Goal: Use online tool/utility: Utilize a website feature to perform a specific function

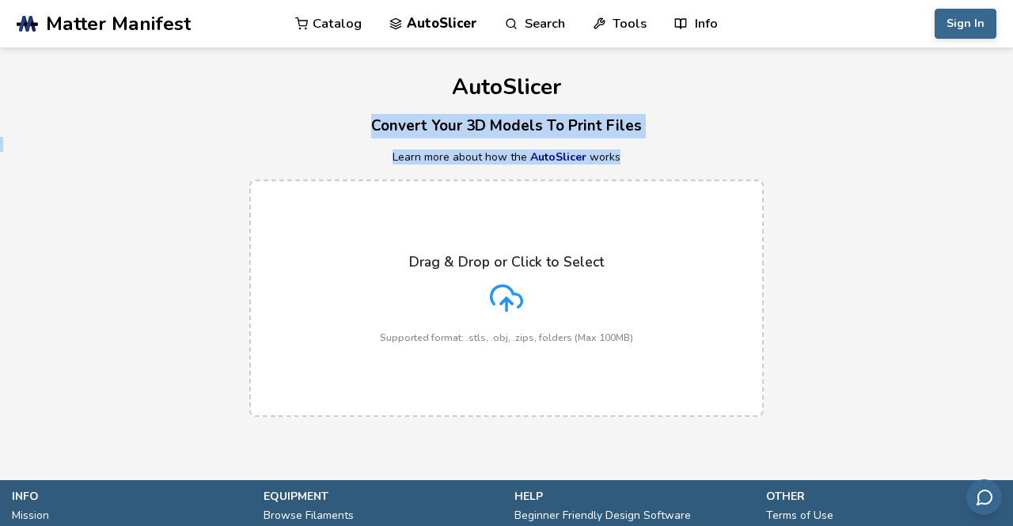
drag, startPoint x: 910, startPoint y: 150, endPoint x: 775, endPoint y: 88, distance: 148.7
click at [825, 126] on div "AutoSlicer Convert Your 3D Models To Print Files Learn more about how the AutoS…" at bounding box center [506, 239] width 1013 height 385
click at [716, 144] on div "AutoSlicer Convert Your 3D Models To Print Files Learn more about how the AutoS…" at bounding box center [506, 239] width 1013 height 385
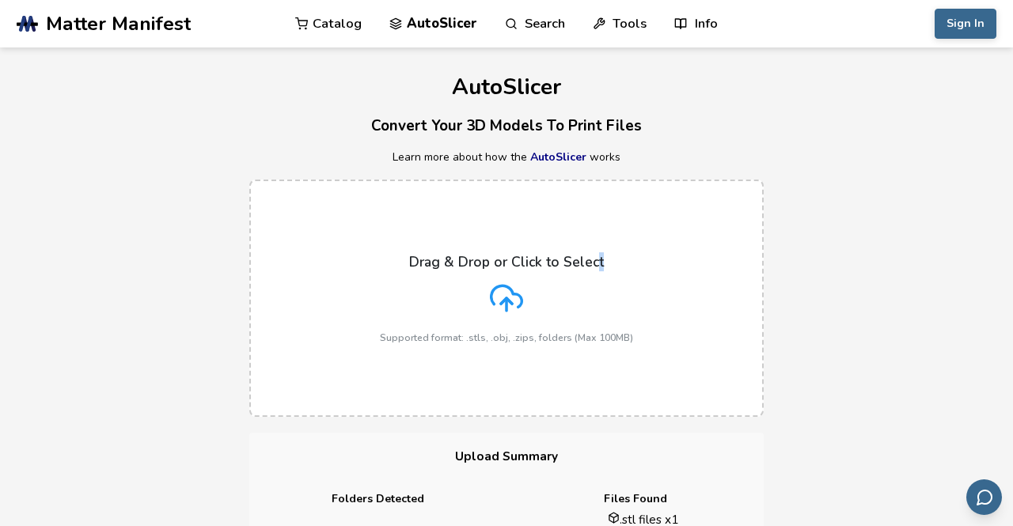
click at [596, 266] on div "Drag & Drop or Click to Select Supported format: .stls, .obj, .zips, folders (M…" at bounding box center [506, 298] width 253 height 89
click at [543, 271] on div "Drag & Drop or Click to Select Supported format: .stls, .obj, .zips, folders (M…" at bounding box center [506, 298] width 253 height 89
click at [0, 0] on input "Drag & Drop or Click to Select Supported format: .stls, .obj, .zips, folders (M…" at bounding box center [0, 0] width 0 height 0
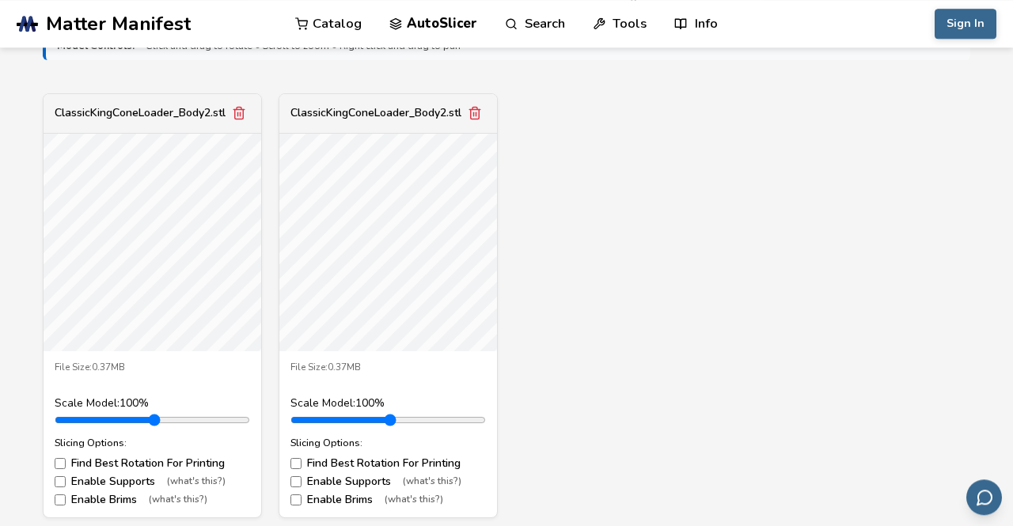
scroll to position [541, 0]
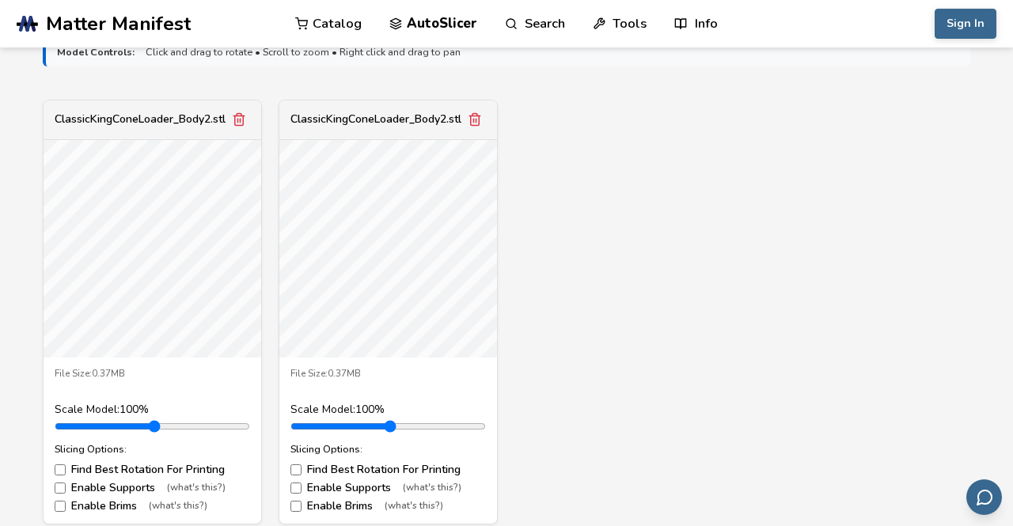
click at [464, 122] on div "ClassicKingConeLoader_Body2.stl" at bounding box center [388, 120] width 218 height 40
click at [473, 115] on button "Remove model" at bounding box center [475, 119] width 22 height 22
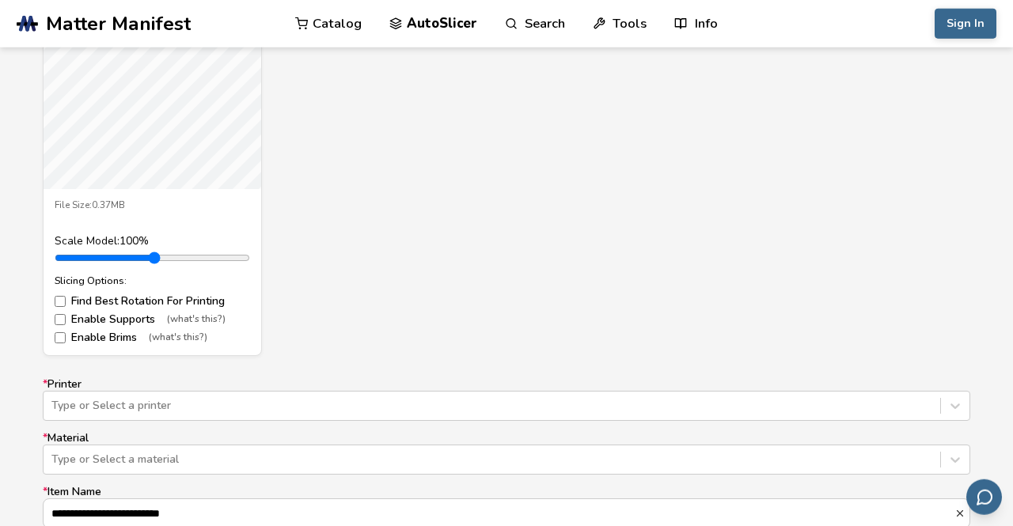
scroll to position [722, 0]
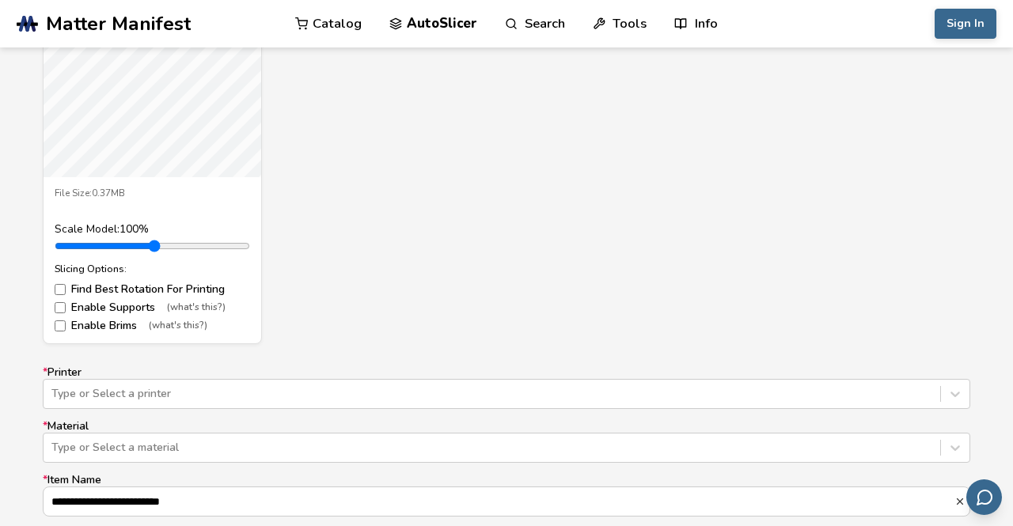
click at [116, 320] on label "Enable Brims (what's this?)" at bounding box center [152, 326] width 195 height 13
click at [127, 301] on label "Enable Supports (what's this?)" at bounding box center [152, 307] width 195 height 13
click at [118, 301] on label "Enable Supports (what's this?)" at bounding box center [152, 307] width 195 height 13
click at [383, 226] on div "ClassicKingConeLoader_Body2.stl File Size: 0.37MB Scale Model: 100 % Slicing Op…" at bounding box center [506, 131] width 927 height 425
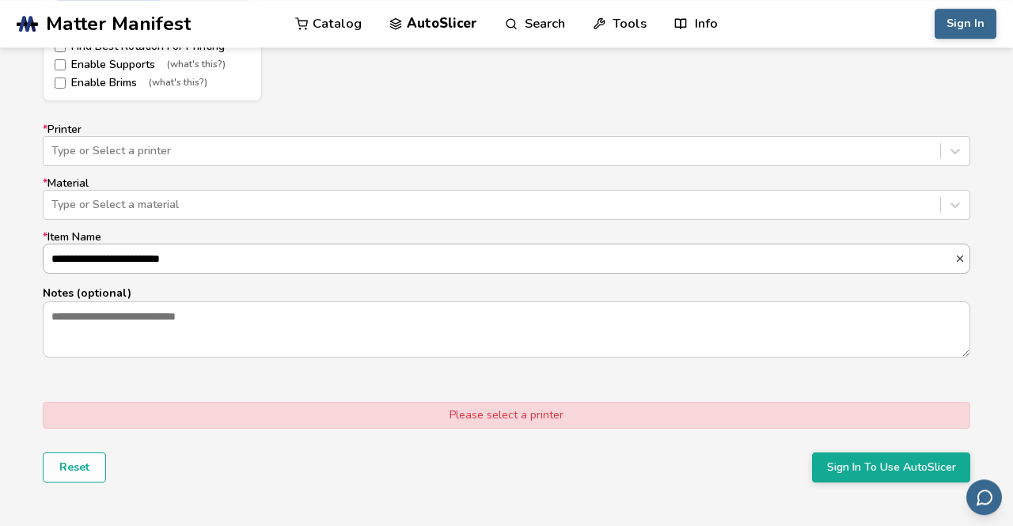
scroll to position [992, 0]
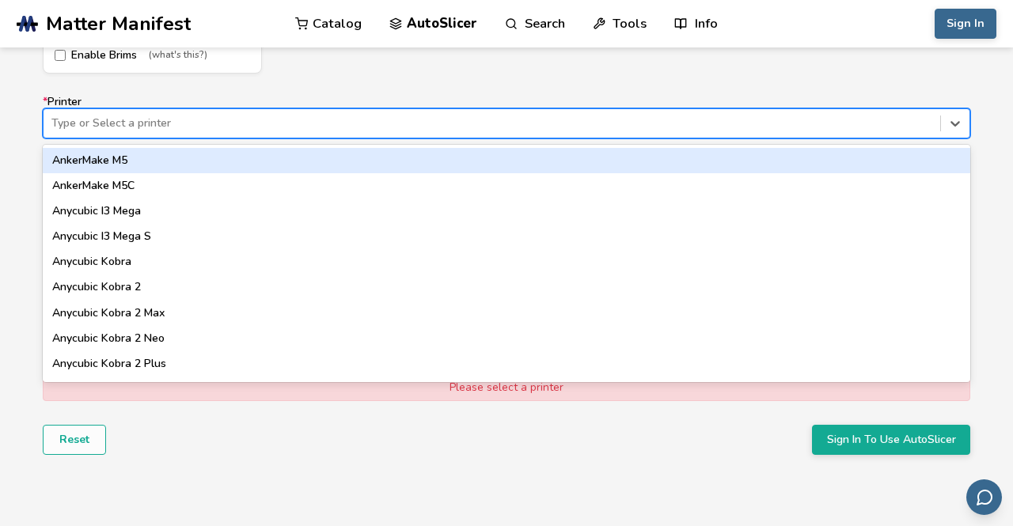
click at [317, 116] on div at bounding box center [491, 124] width 881 height 16
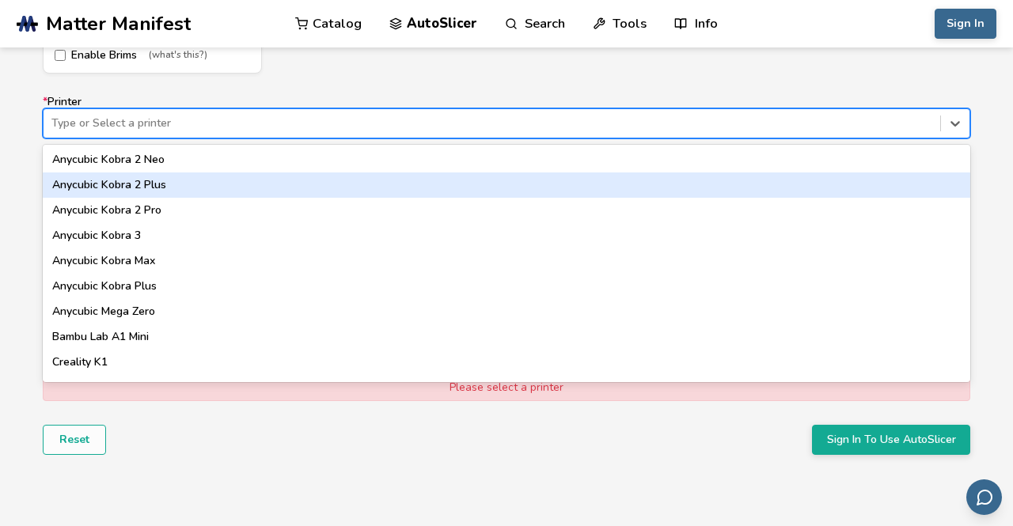
scroll to position [180, 0]
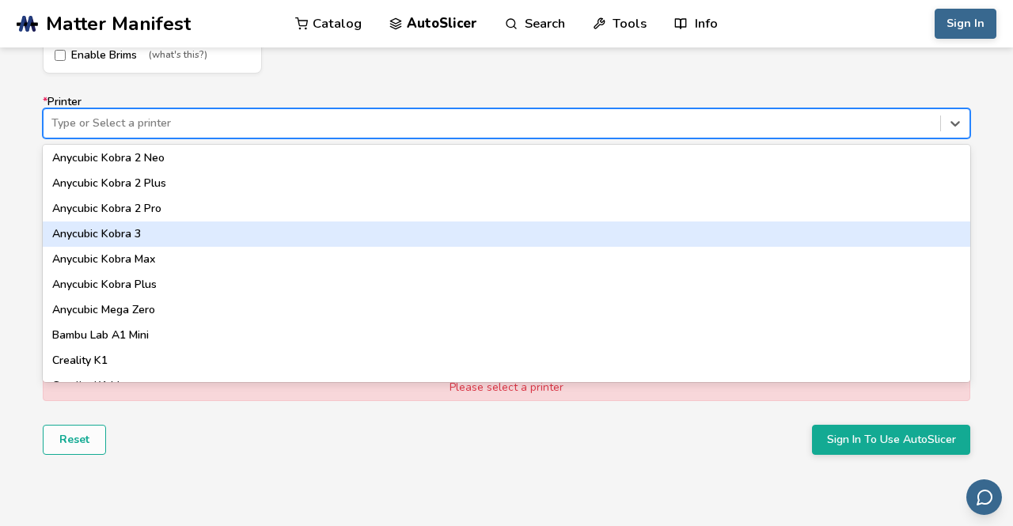
click at [196, 226] on div "Anycubic Kobra 3" at bounding box center [506, 234] width 927 height 25
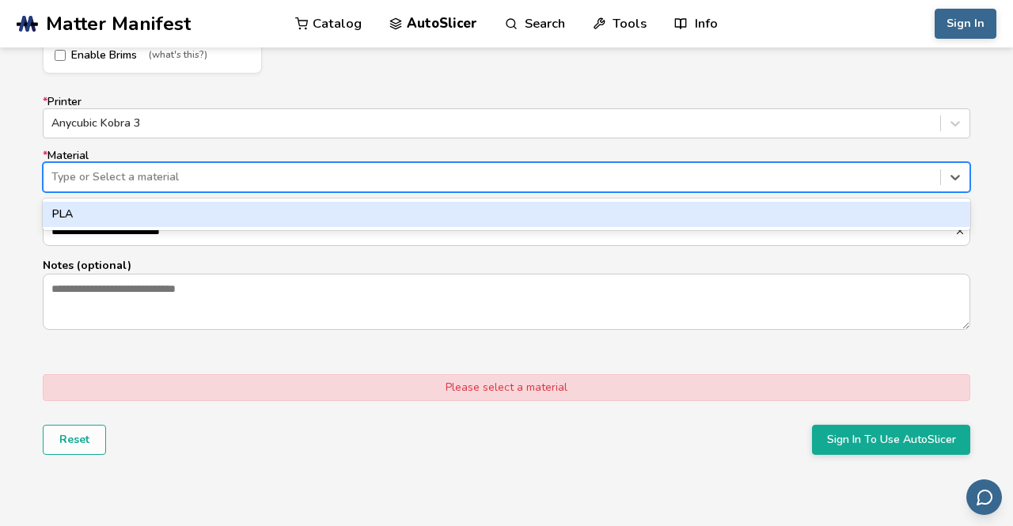
click at [245, 169] on div at bounding box center [491, 177] width 881 height 16
click at [190, 202] on div "PLA" at bounding box center [506, 214] width 927 height 25
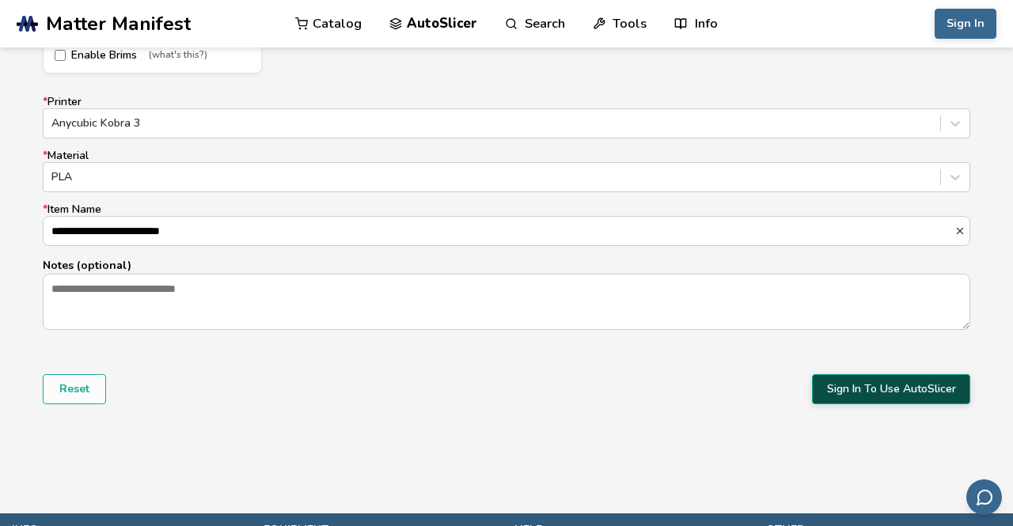
click at [912, 375] on button "Sign In To Use AutoSlicer" at bounding box center [891, 389] width 158 height 30
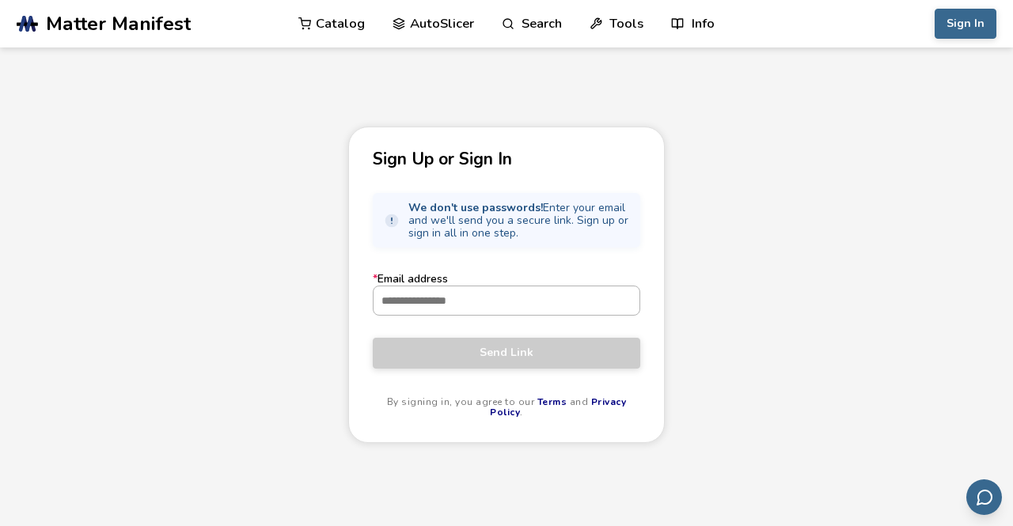
click at [507, 299] on input "* Email address" at bounding box center [506, 300] width 266 height 28
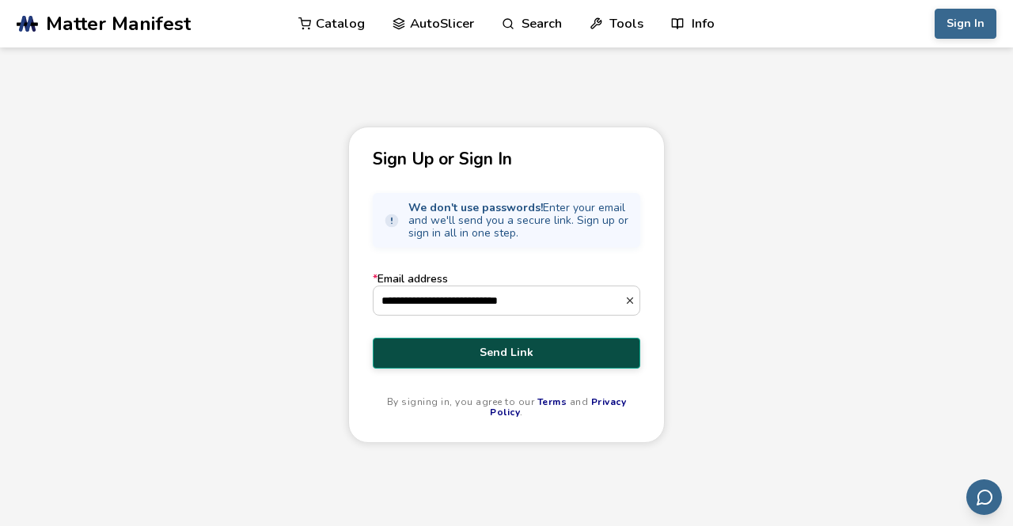
type input "**********"
click at [525, 368] on button "Send Link" at bounding box center [506, 353] width 267 height 30
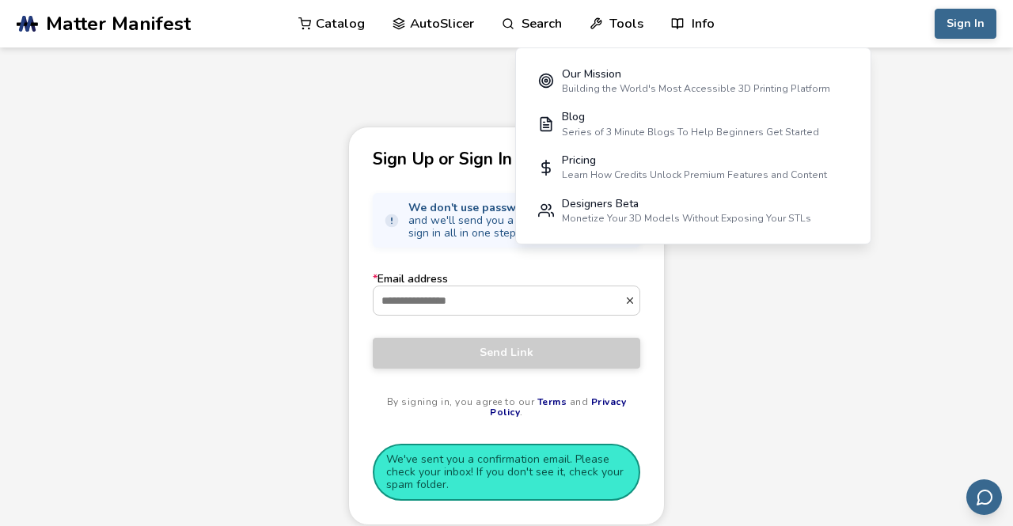
click at [236, 244] on div "Sign Up or Sign In We don't use passwords! Enter your email and we'll send you …" at bounding box center [506, 368] width 1013 height 482
click at [369, 190] on div "Sign Up or Sign In We don't use passwords! Enter your email and we'll send you …" at bounding box center [506, 326] width 317 height 399
click at [427, 314] on input "* Email address" at bounding box center [498, 300] width 251 height 28
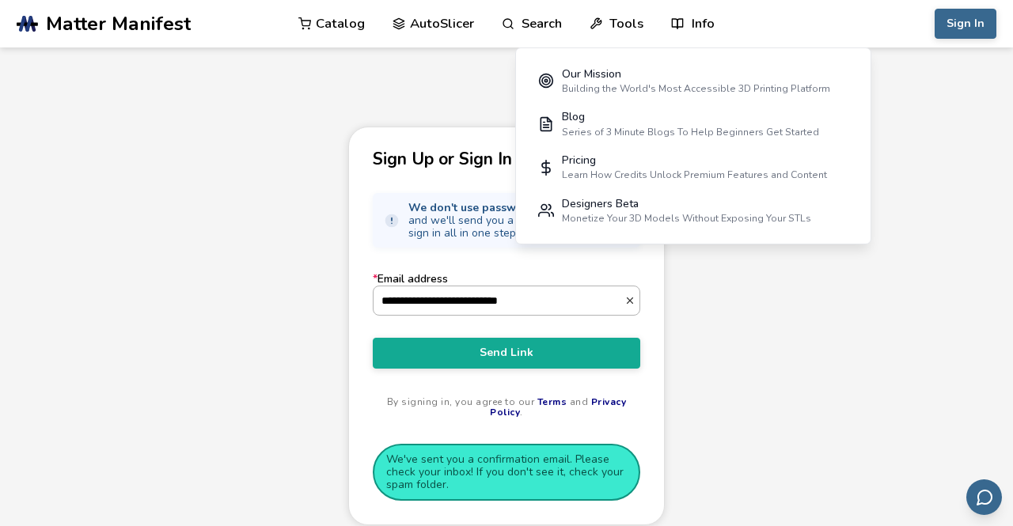
type input "**********"
click at [373, 338] on button "Send Link" at bounding box center [506, 353] width 267 height 30
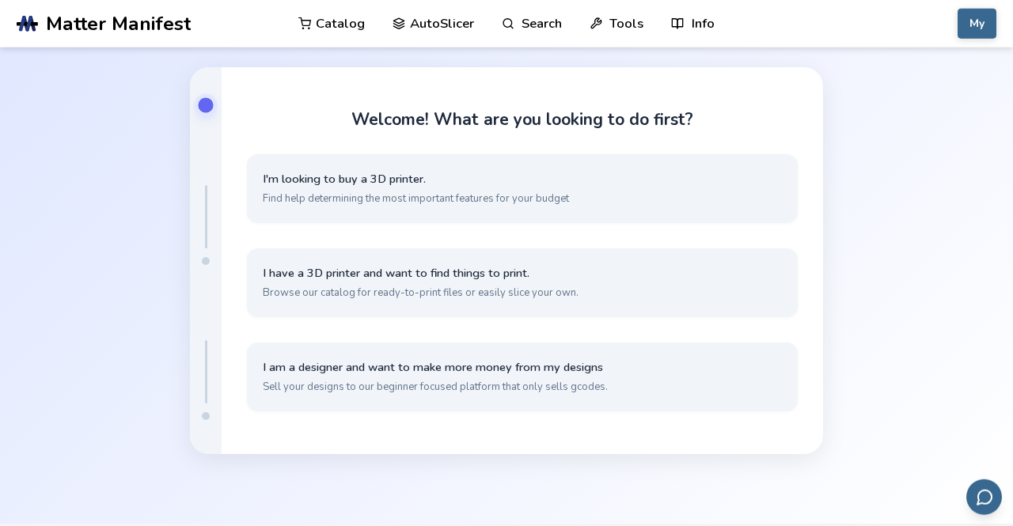
scroll to position [40, 0]
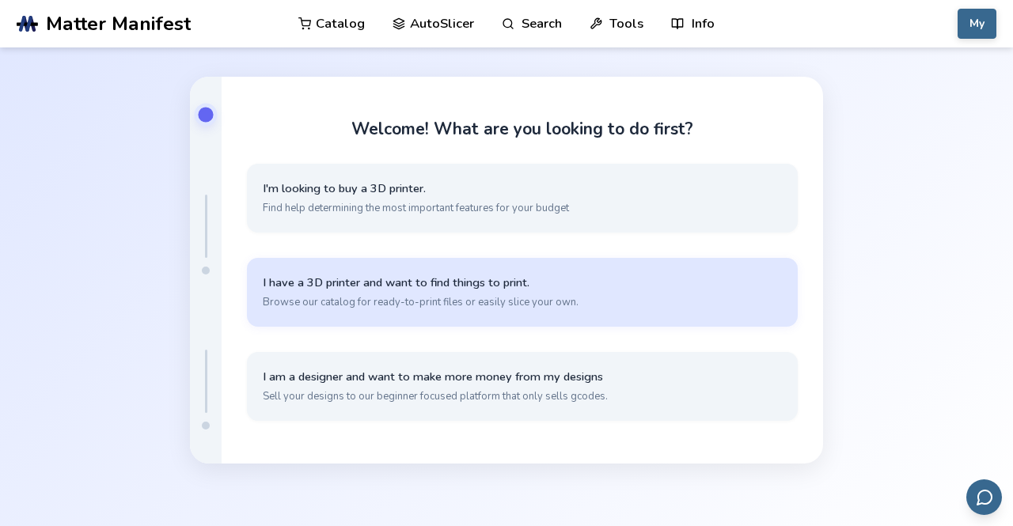
click at [705, 291] on button "I have a 3D printer and want to find things to print. Browse our catalog for re…" at bounding box center [522, 292] width 551 height 69
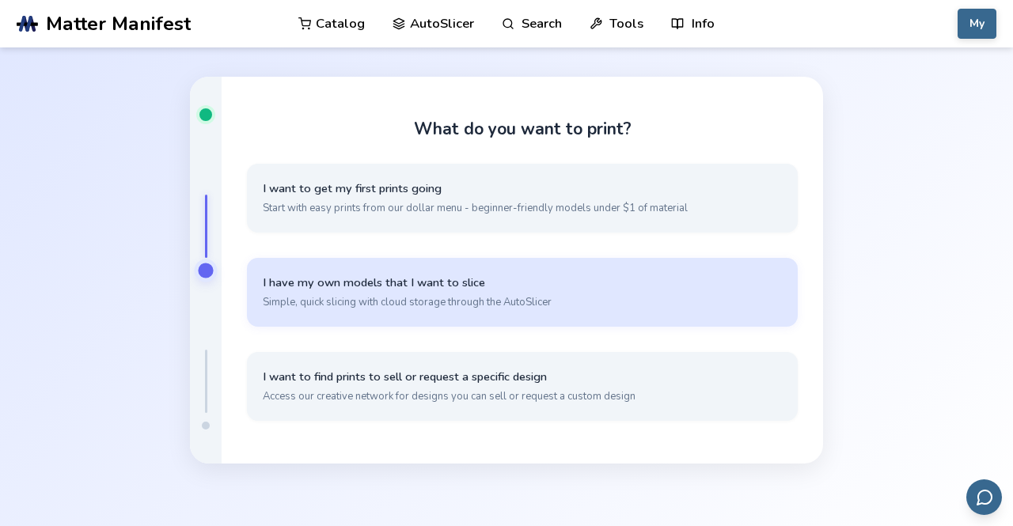
click at [423, 282] on span "I have my own models that I want to slice" at bounding box center [522, 282] width 519 height 15
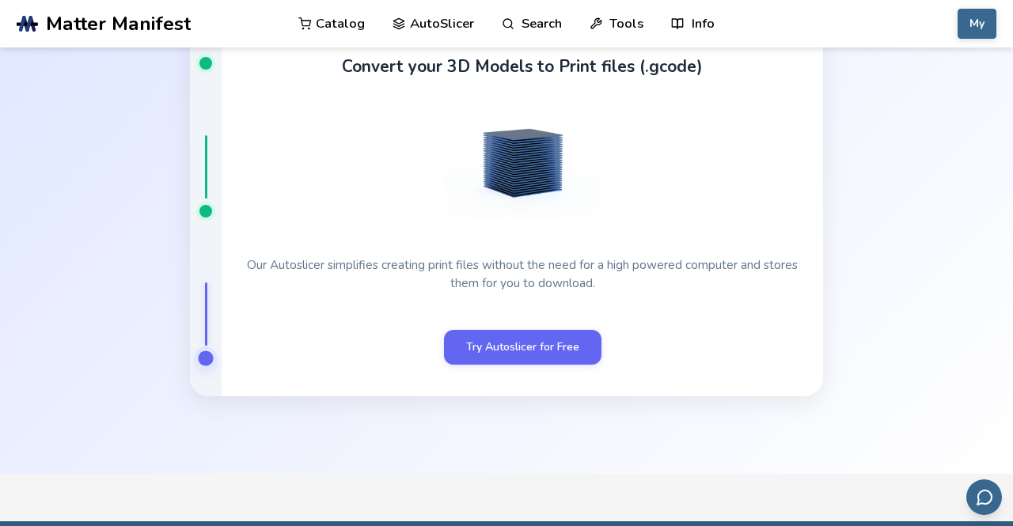
scroll to position [48, 0]
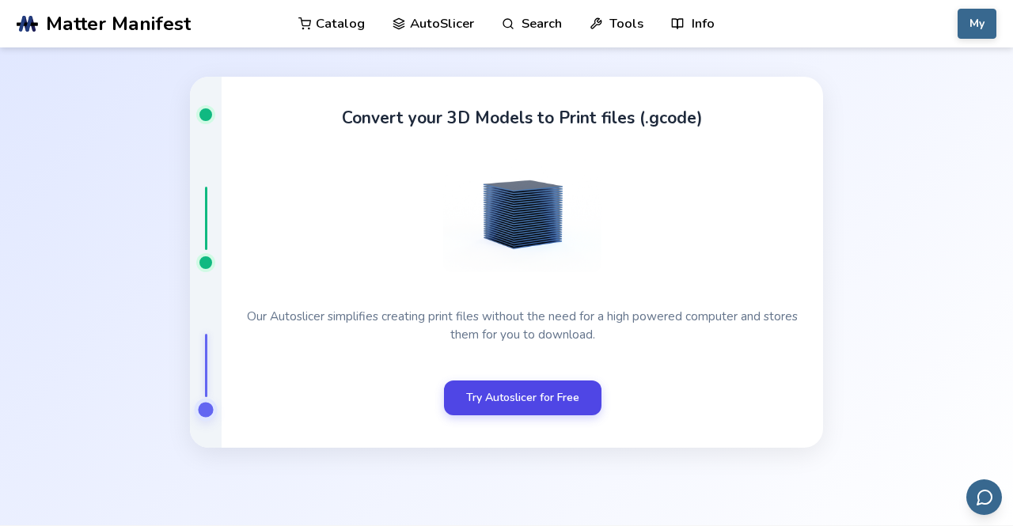
click at [576, 400] on link "Try Autoslicer for Free" at bounding box center [522, 398] width 157 height 35
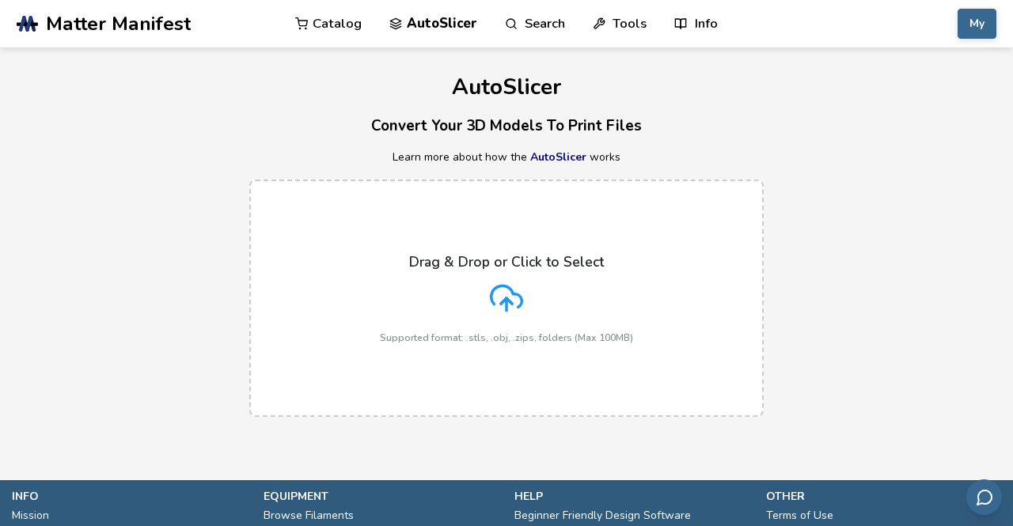
click at [505, 313] on div "Drag & Drop or Click to Select Supported format: .stls, .obj, .zips, folders (M…" at bounding box center [506, 298] width 253 height 89
click at [510, 311] on icon at bounding box center [506, 298] width 33 height 33
click at [0, 0] on input "Drag & Drop or Click to Select Supported format: .stls, .obj, .zips, folders (M…" at bounding box center [0, 0] width 0 height 0
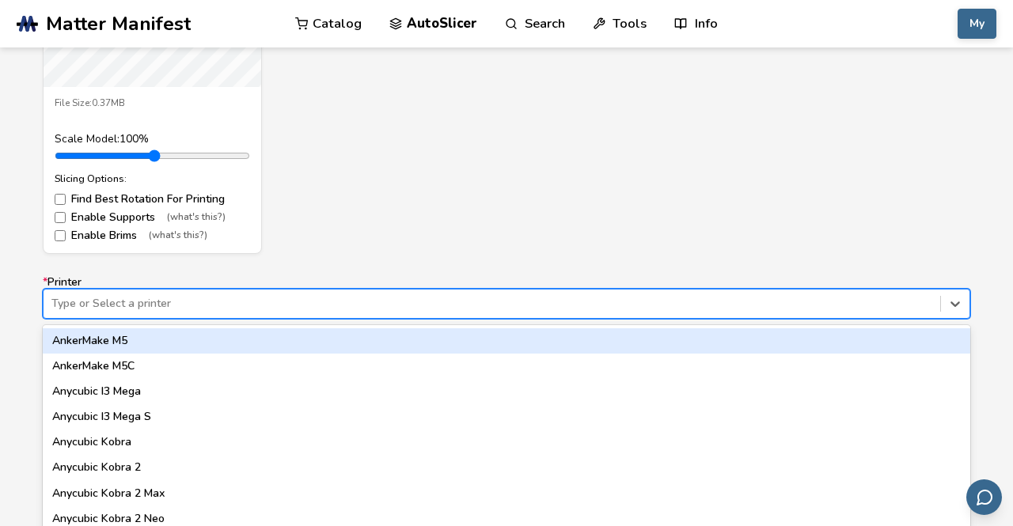
scroll to position [845, 0]
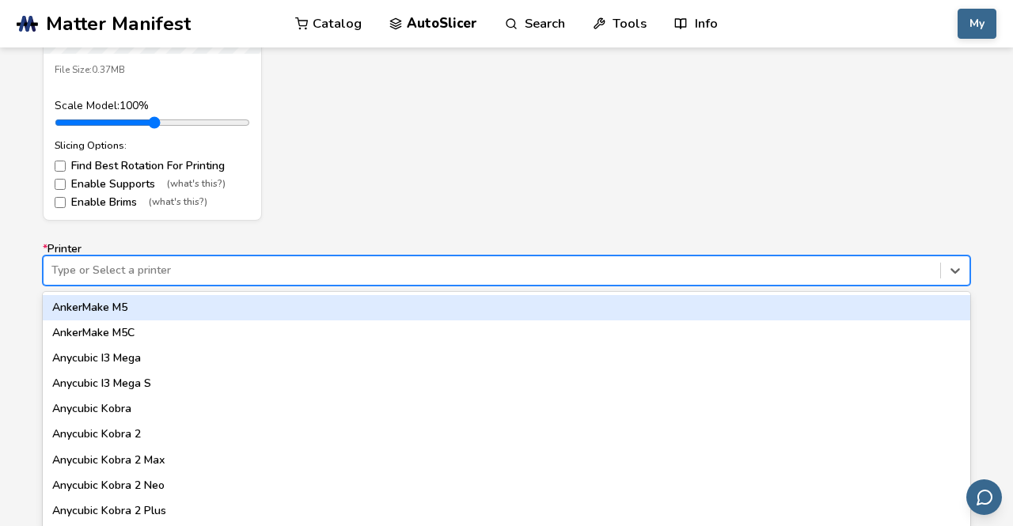
click at [290, 286] on div "62 results available. Use Up and Down to choose options, press Enter to select …" at bounding box center [506, 271] width 927 height 30
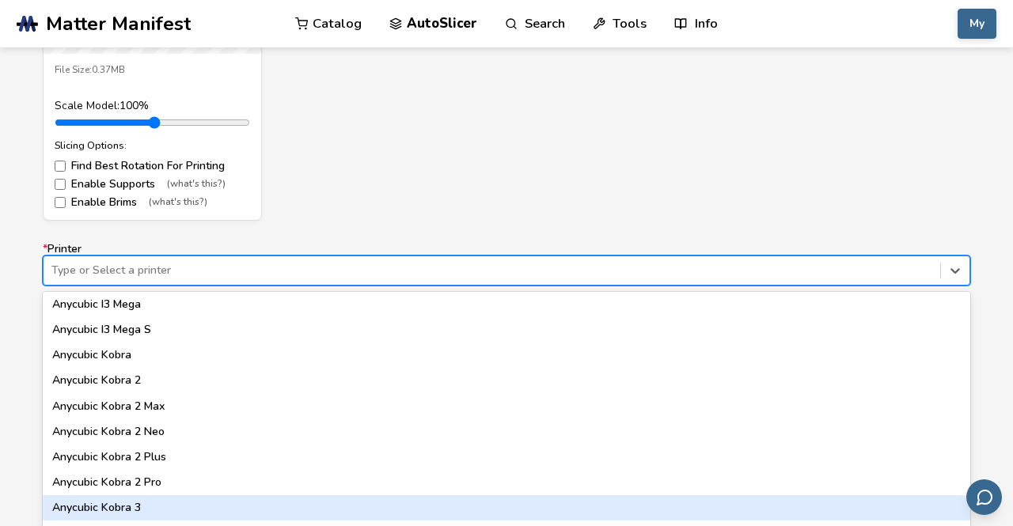
scroll to position [79, 0]
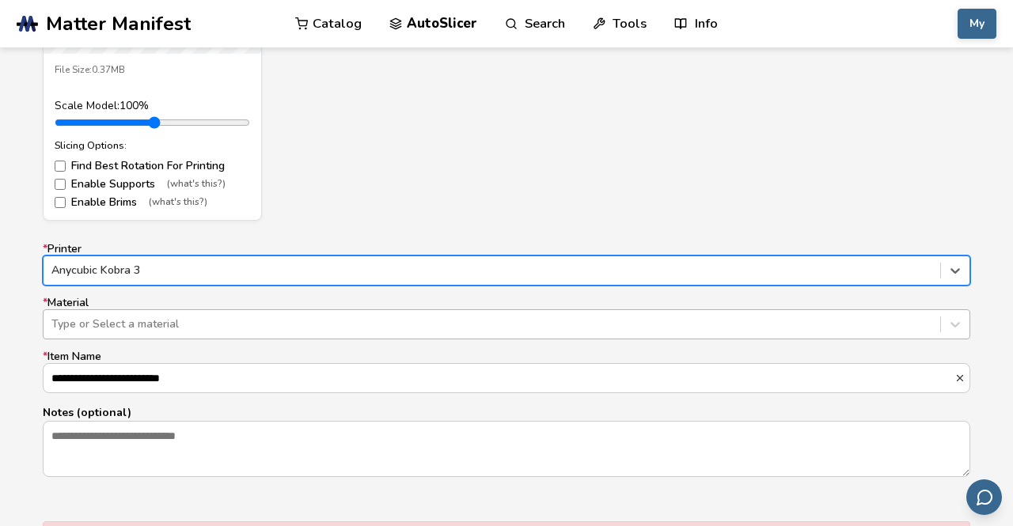
click at [179, 324] on div "Type or Select a material" at bounding box center [492, 324] width 897 height 22
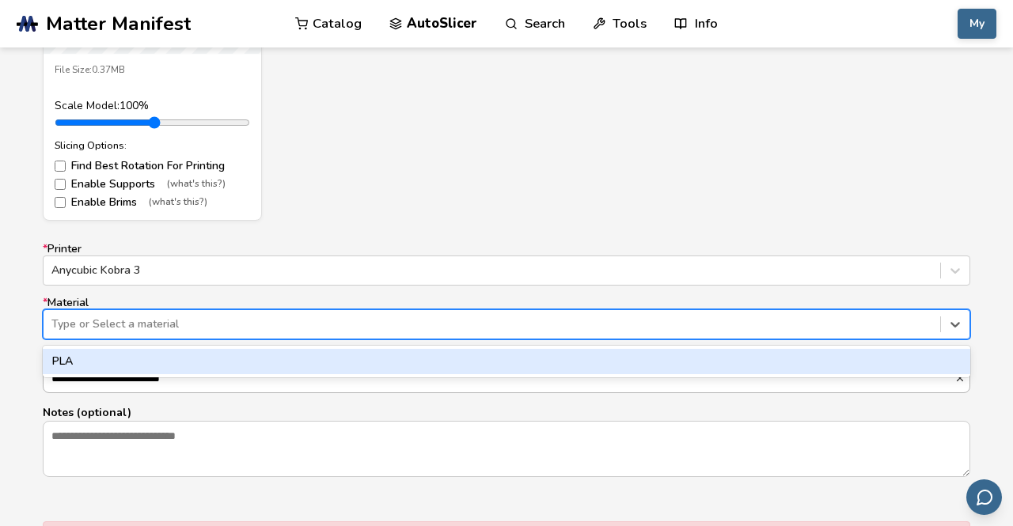
click at [193, 356] on div "PLA" at bounding box center [506, 361] width 927 height 25
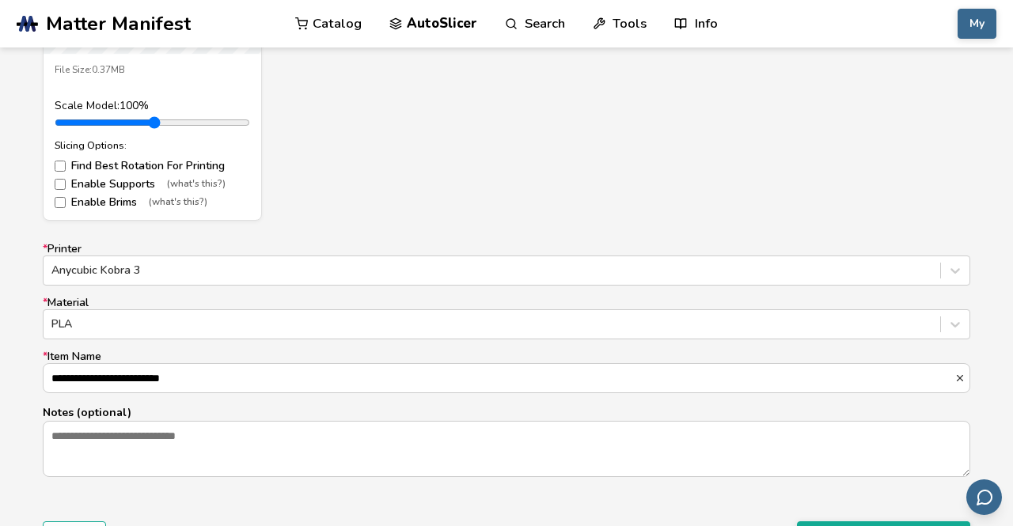
click at [689, 491] on form "**********" at bounding box center [507, 142] width 950 height 839
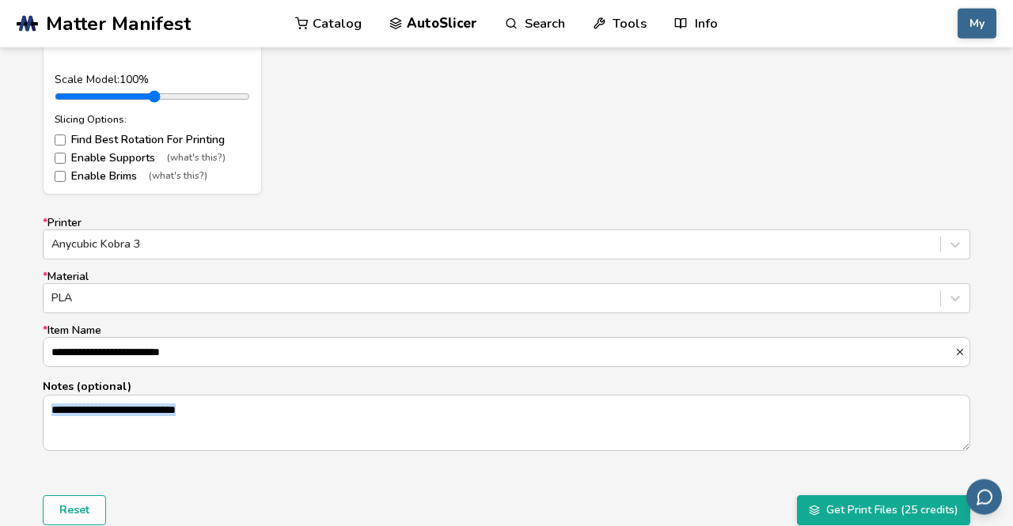
scroll to position [890, 0]
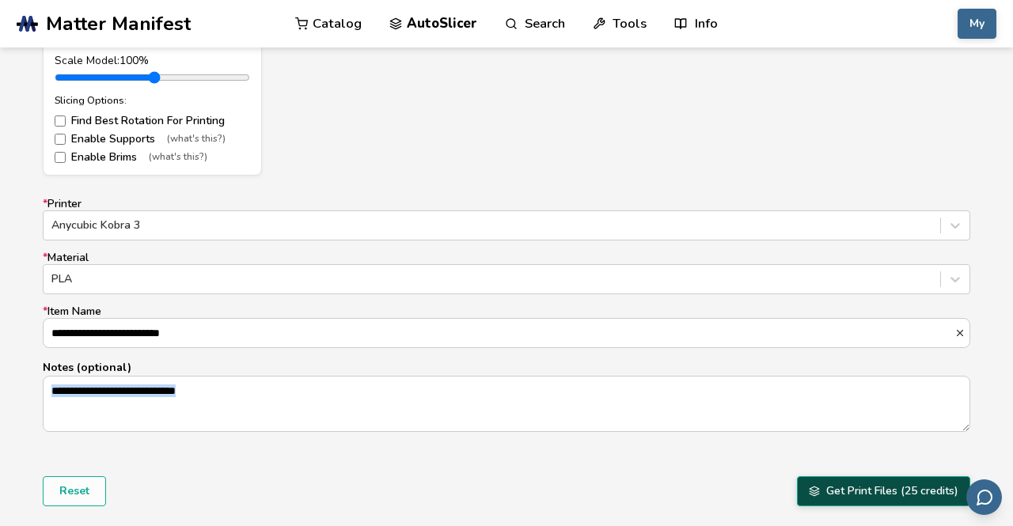
click at [852, 484] on button "Get Print Files (25 credits)" at bounding box center [883, 491] width 173 height 30
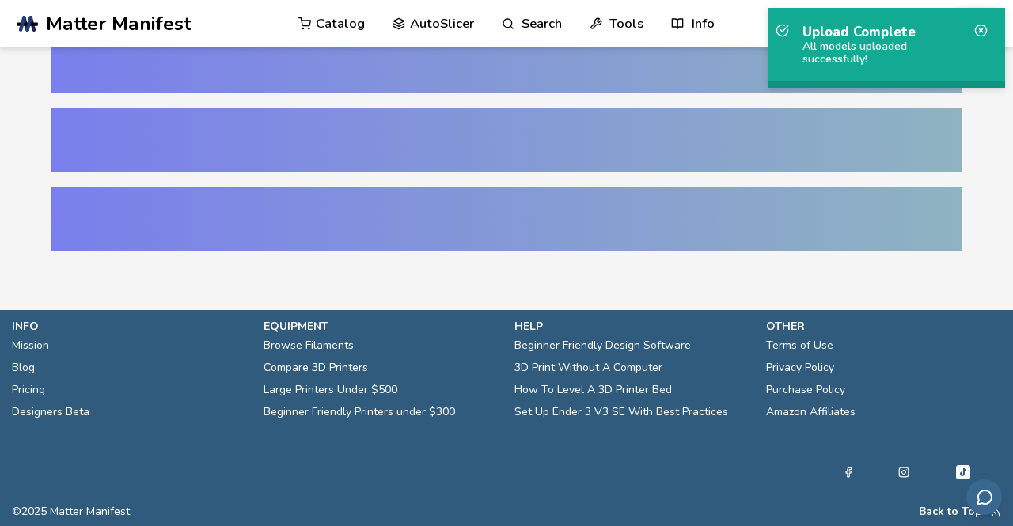
scroll to position [30, 0]
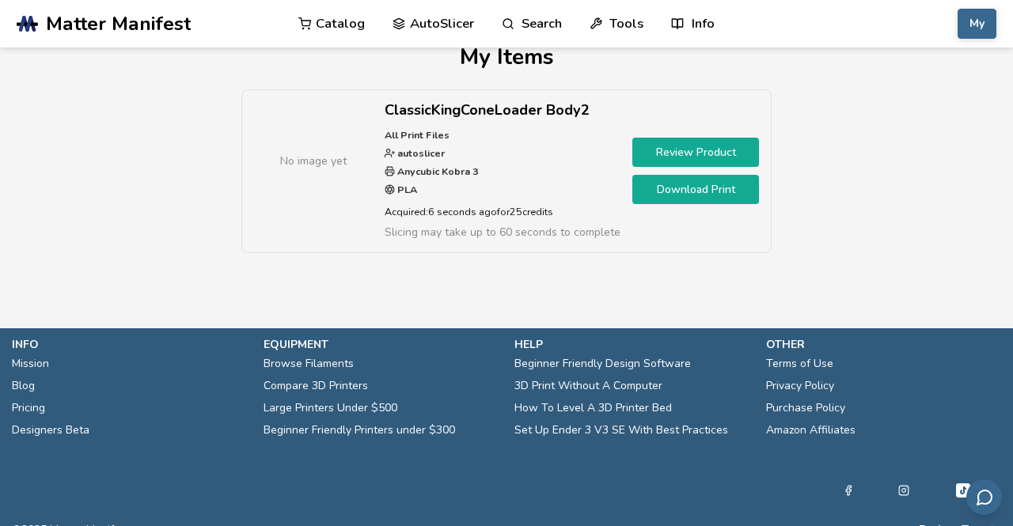
click at [699, 180] on link "Download Print" at bounding box center [695, 189] width 127 height 29
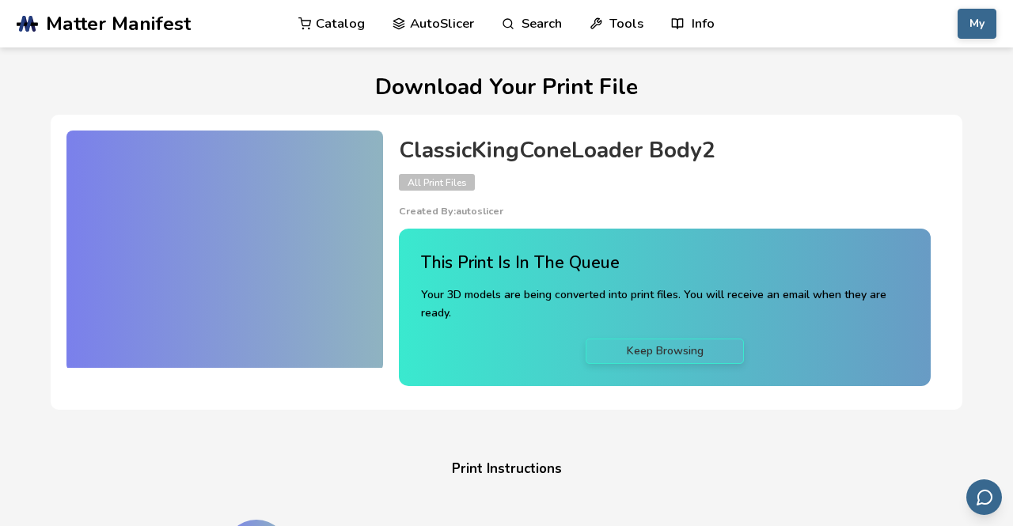
click at [725, 198] on div "ClassicKingConeLoader Body2 All Print Files Created By: autoslicer" at bounding box center [665, 177] width 532 height 79
drag, startPoint x: 820, startPoint y: 178, endPoint x: 817, endPoint y: 214, distance: 36.5
click at [817, 214] on div "ClassicKingConeLoader Body2 All Print Files Created By: autoslicer" at bounding box center [665, 177] width 532 height 79
click at [856, 180] on div "ClassicKingConeLoader Body2 All Print Files Created By: autoslicer" at bounding box center [665, 177] width 532 height 79
